Goal: Information Seeking & Learning: Learn about a topic

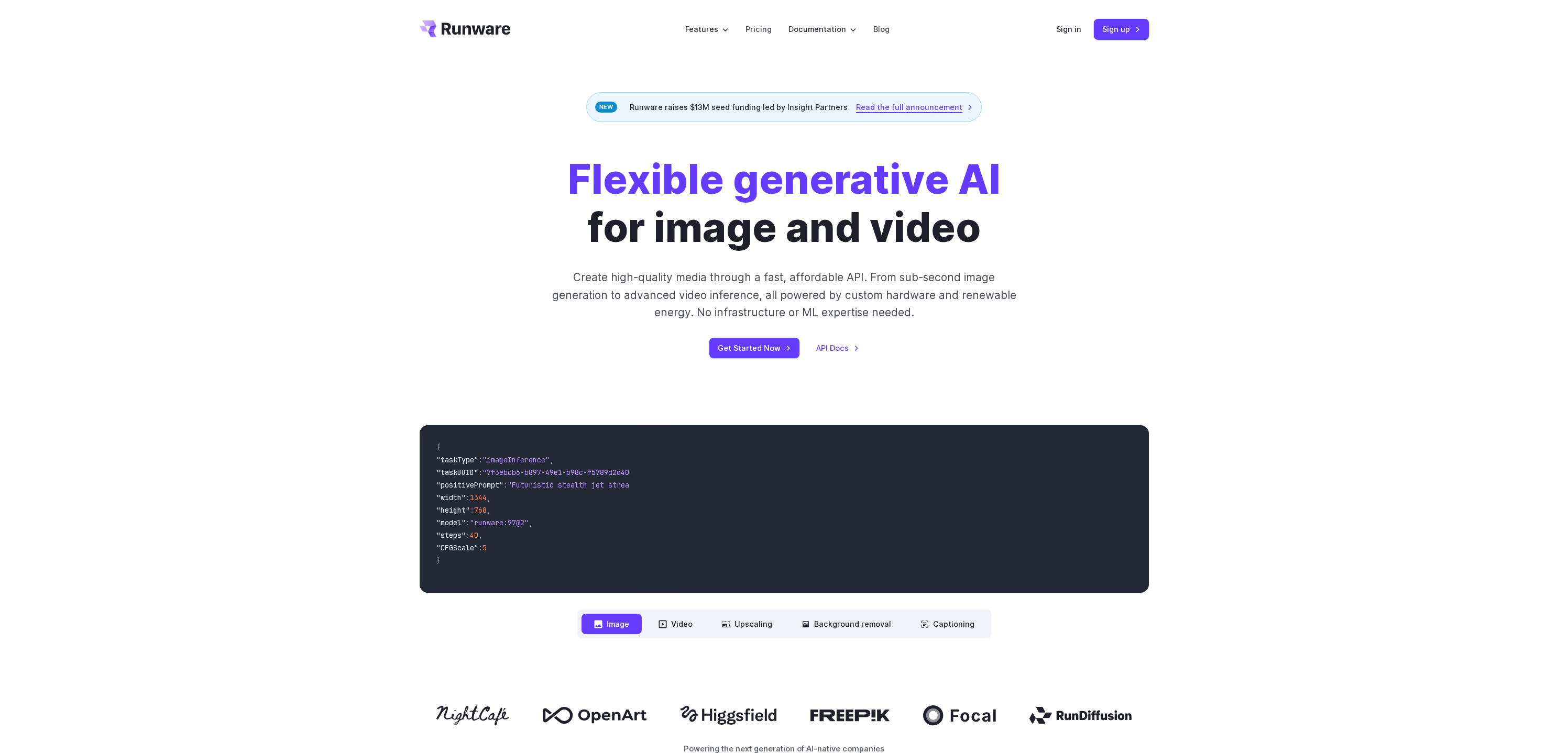
click at [939, 103] on link "Read the full announcement" at bounding box center [914, 107] width 117 height 12
click at [753, 27] on link "Pricing" at bounding box center [758, 29] width 26 height 12
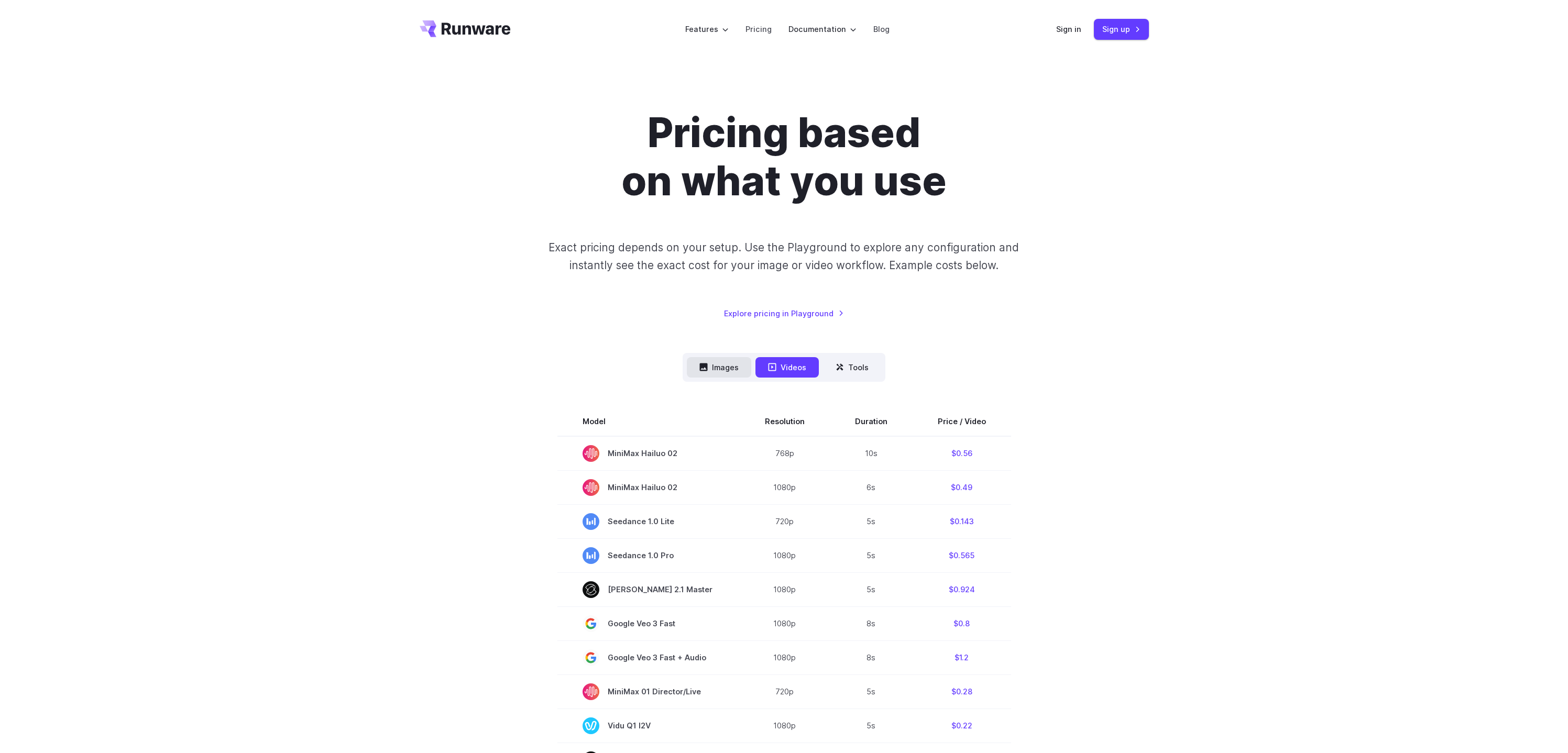
click at [694, 372] on button "Images" at bounding box center [719, 367] width 65 height 21
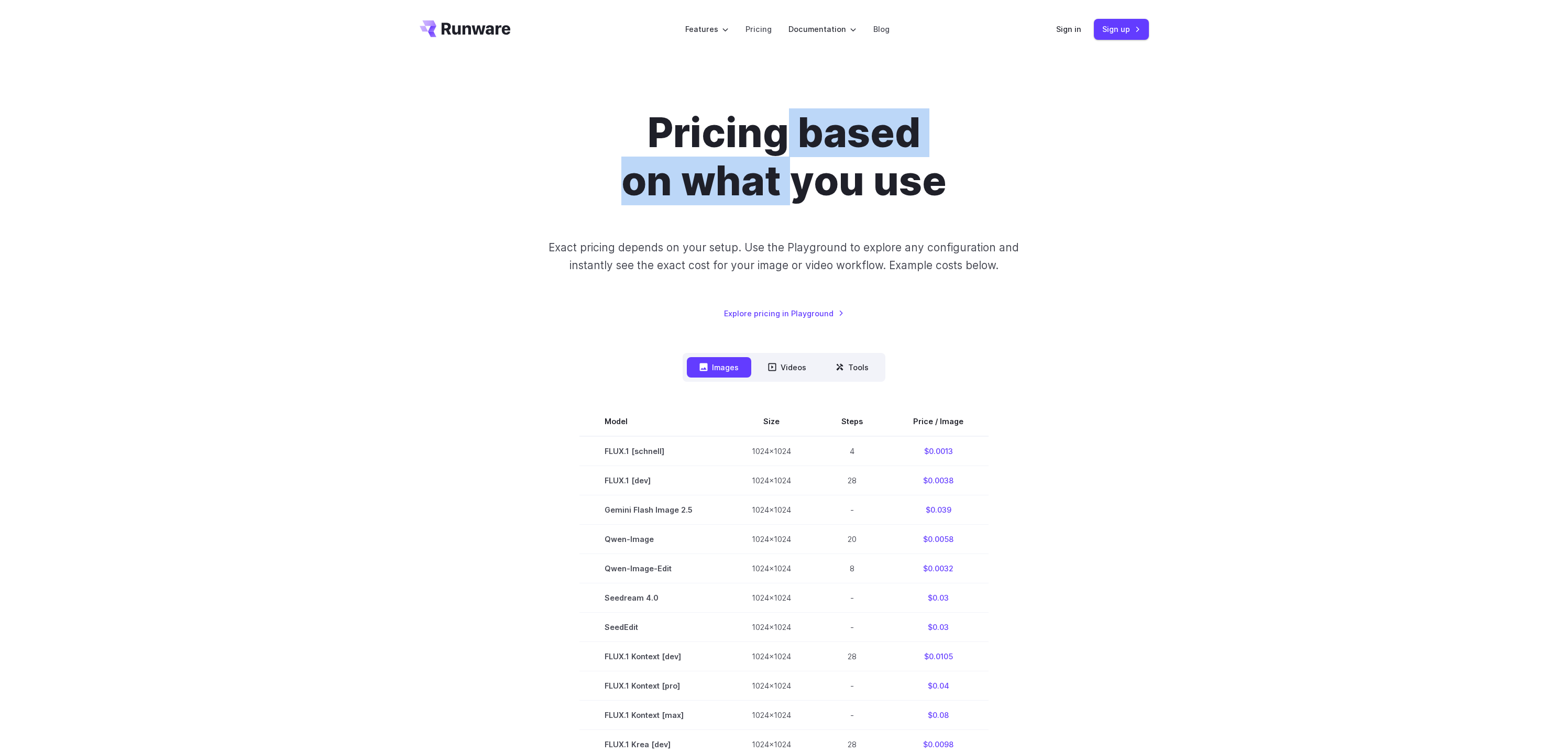
drag, startPoint x: 792, startPoint y: 127, endPoint x: 789, endPoint y: 186, distance: 59.1
click at [789, 186] on h1 "Pricing based on what you use" at bounding box center [784, 157] width 584 height 96
drag, startPoint x: 791, startPoint y: 134, endPoint x: 789, endPoint y: 192, distance: 58.0
click at [789, 192] on h1 "Pricing based on what you use" at bounding box center [784, 157] width 584 height 96
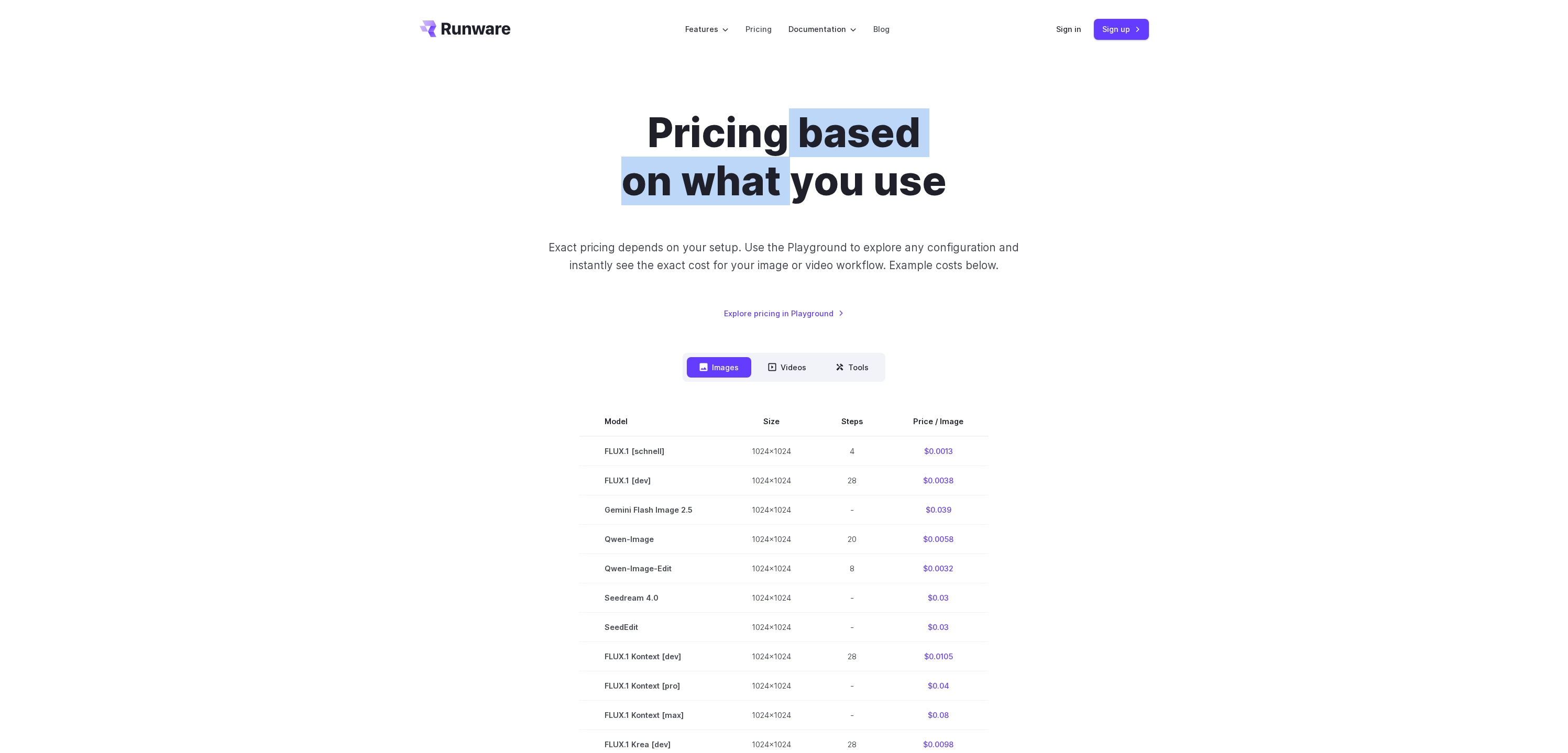
click at [789, 192] on h1 "Pricing based on what you use" at bounding box center [784, 157] width 584 height 96
drag, startPoint x: 788, startPoint y: 193, endPoint x: 794, endPoint y: 136, distance: 57.3
click at [794, 136] on h1 "Pricing based on what you use" at bounding box center [784, 157] width 584 height 96
drag, startPoint x: 792, startPoint y: 132, endPoint x: 780, endPoint y: 186, distance: 55.3
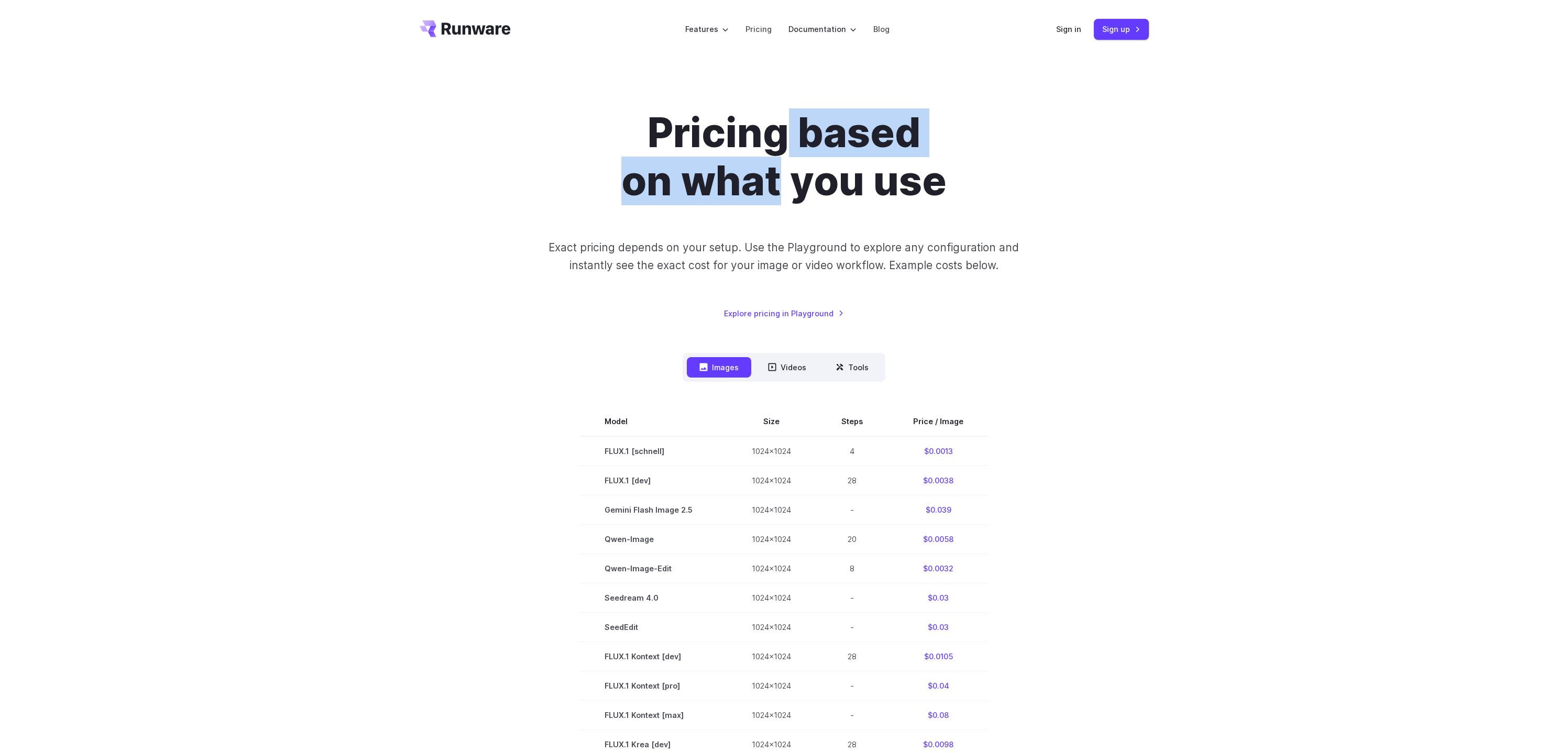
click at [780, 186] on h1 "Pricing based on what you use" at bounding box center [784, 157] width 584 height 96
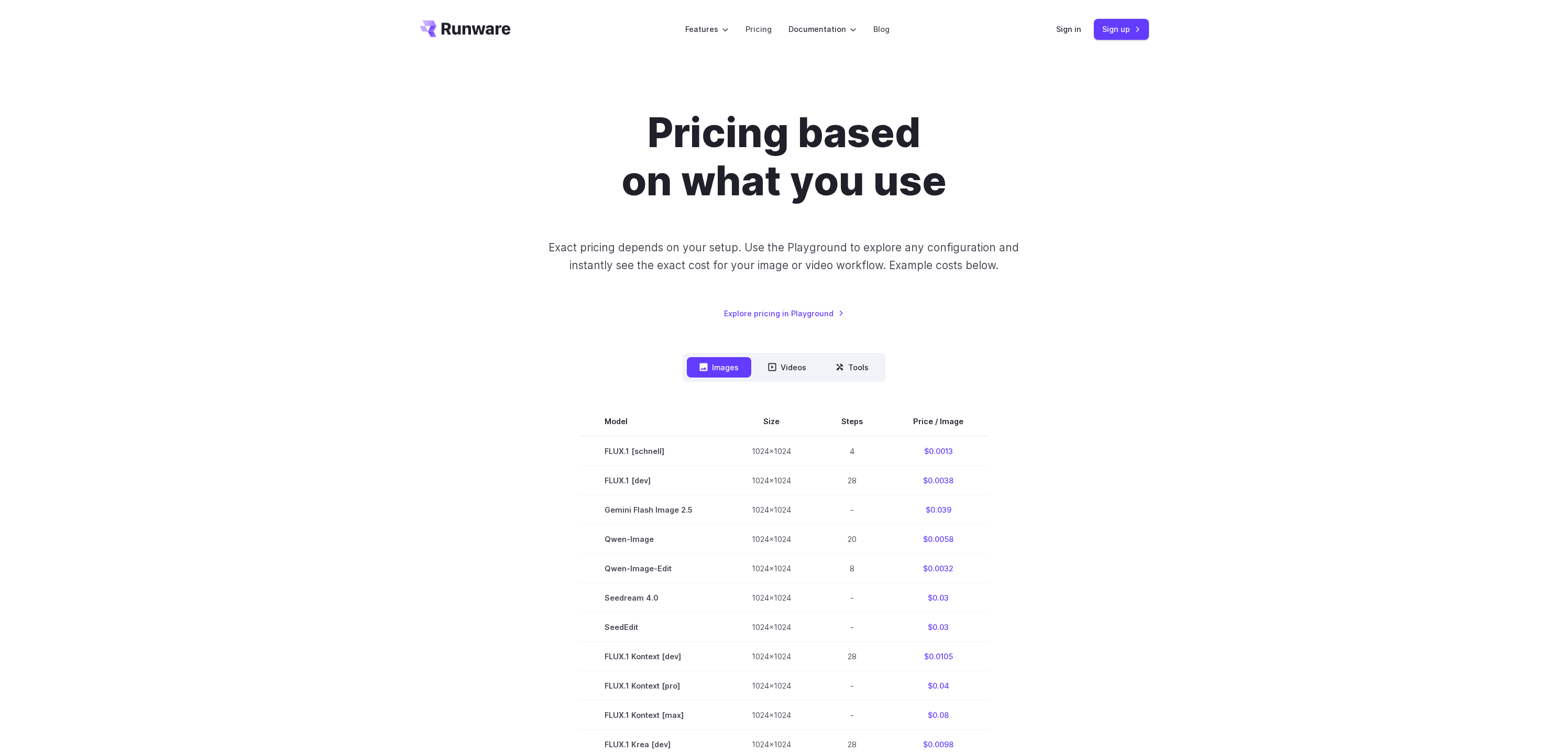
click at [1053, 201] on h1 "Pricing based on what you use" at bounding box center [784, 157] width 584 height 96
